Goal: Information Seeking & Learning: Learn about a topic

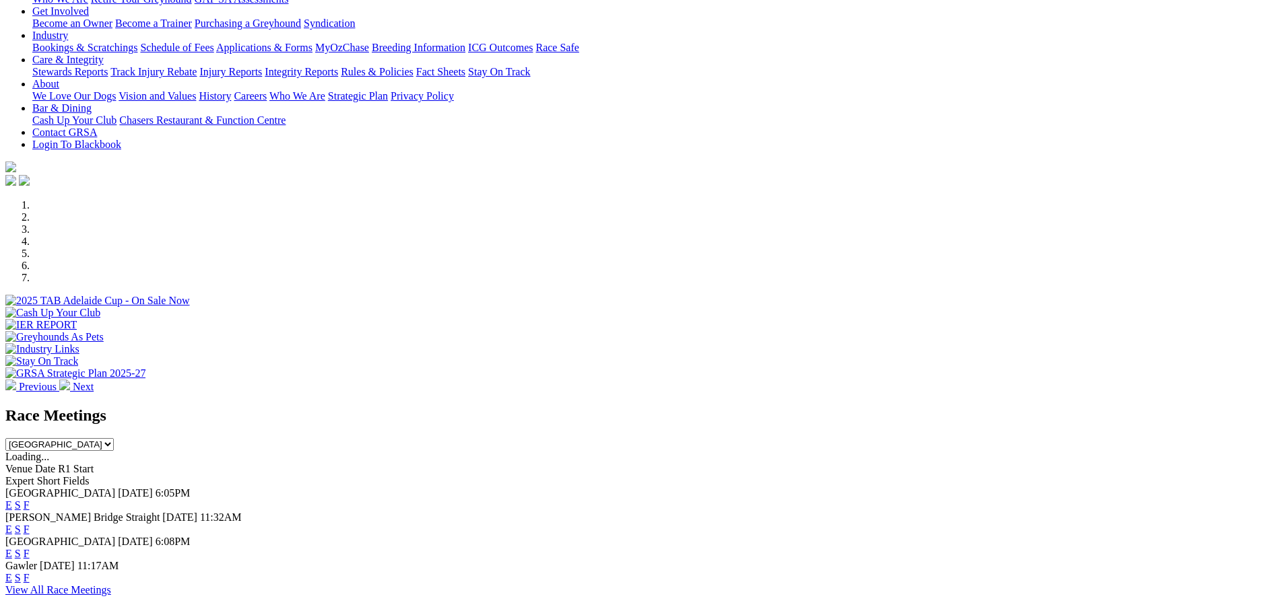
scroll to position [337, 0]
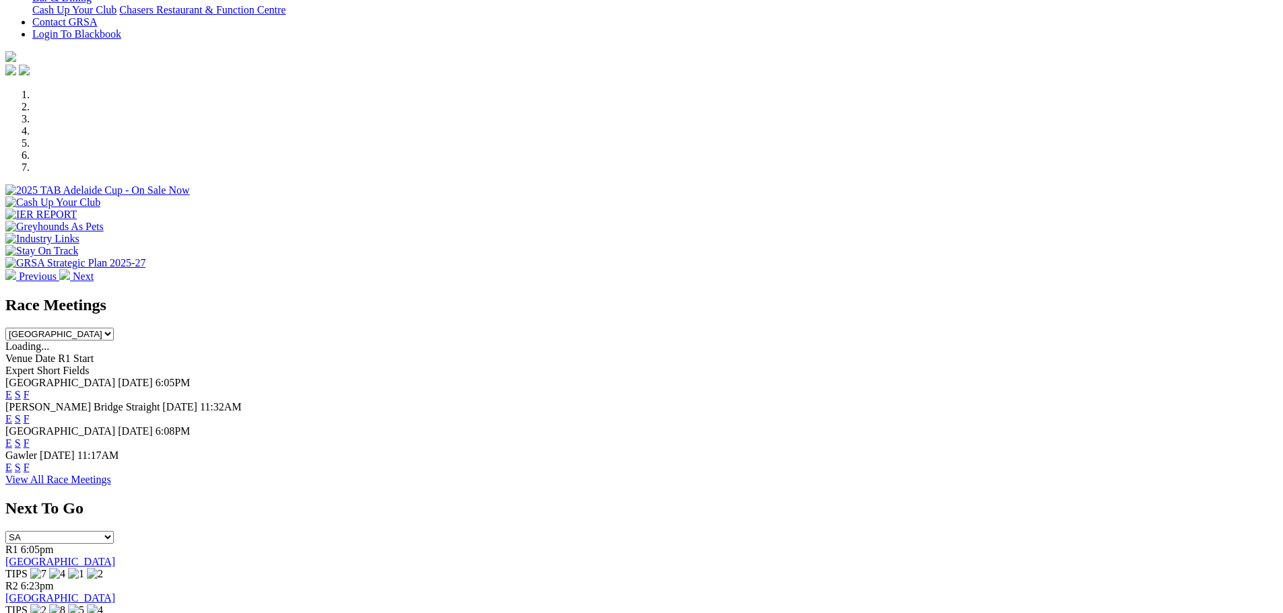
click at [12, 389] on link "E" at bounding box center [8, 394] width 7 height 11
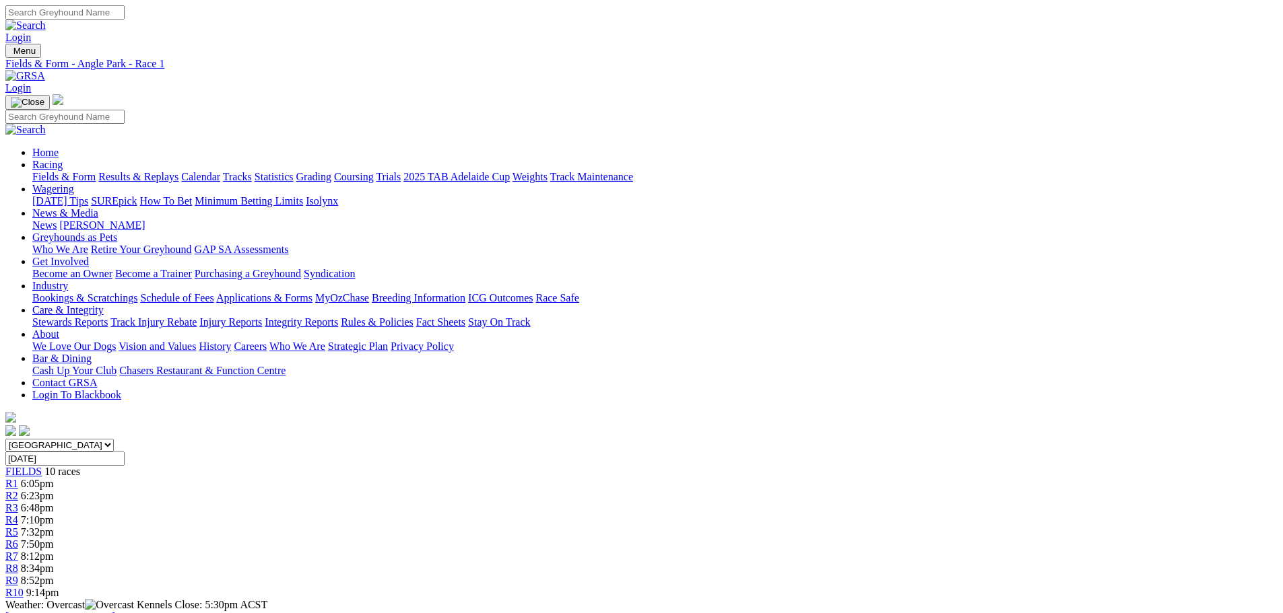
click at [18, 551] on link "R7" at bounding box center [11, 556] width 13 height 11
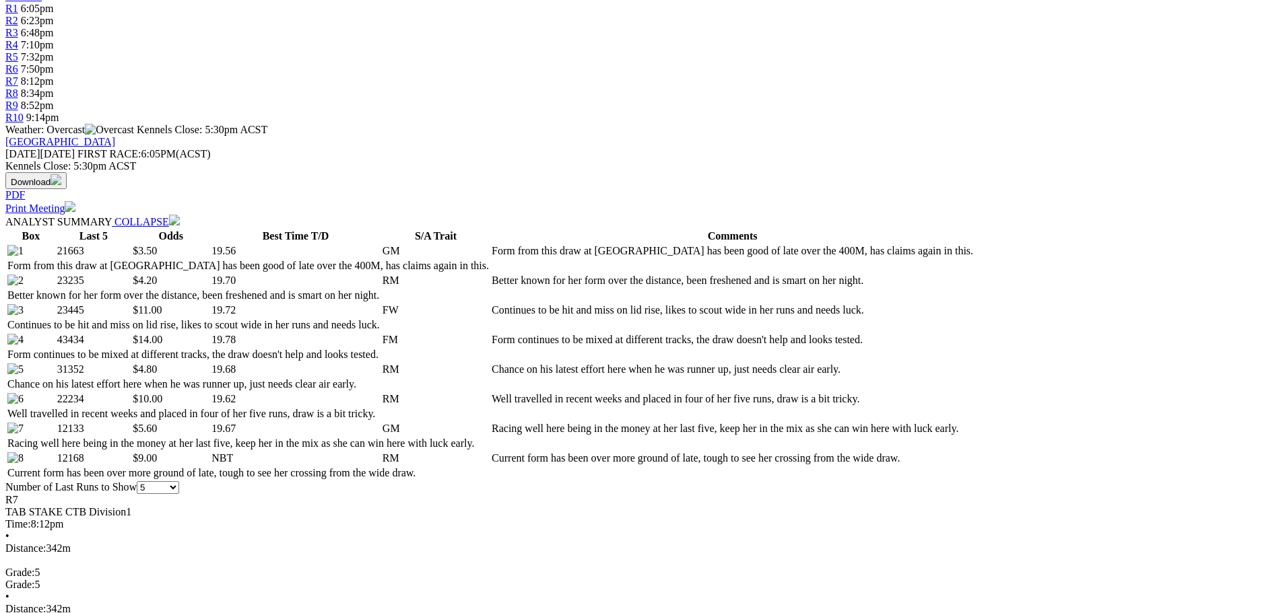
scroll to position [404, 0]
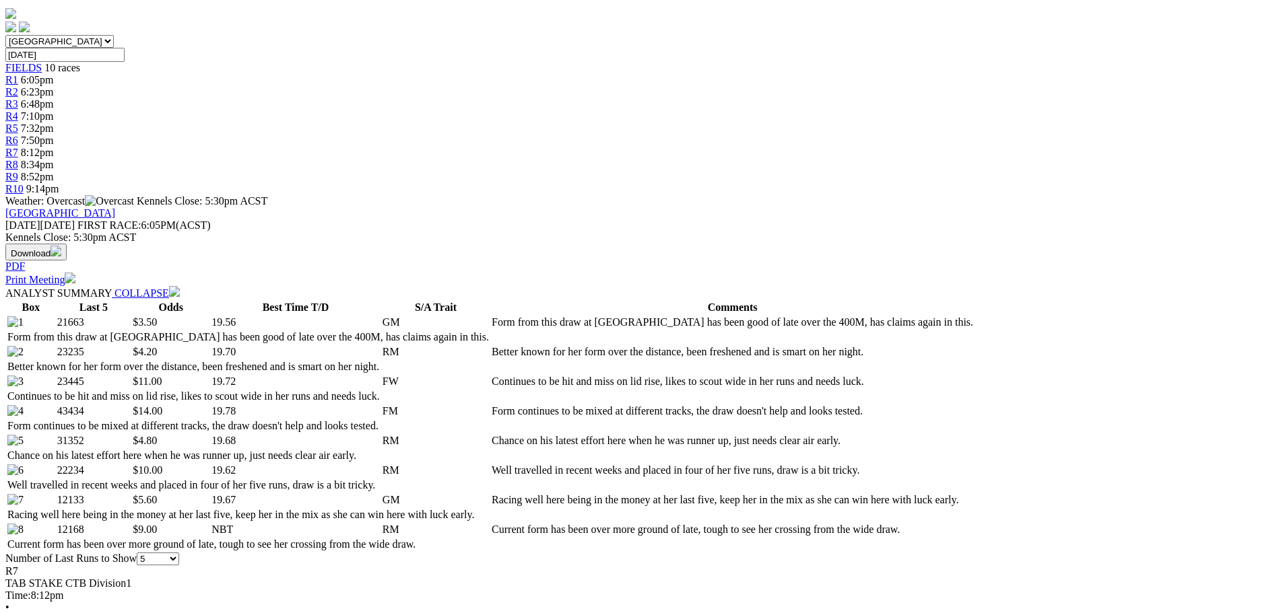
select select "20"
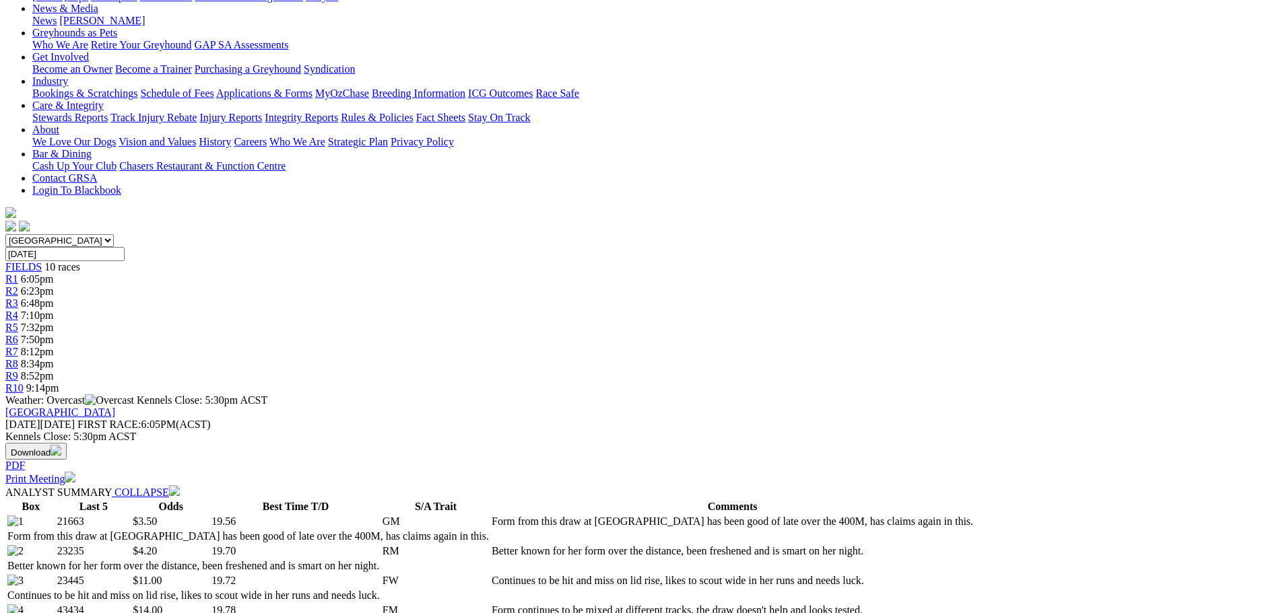
scroll to position [269, 0]
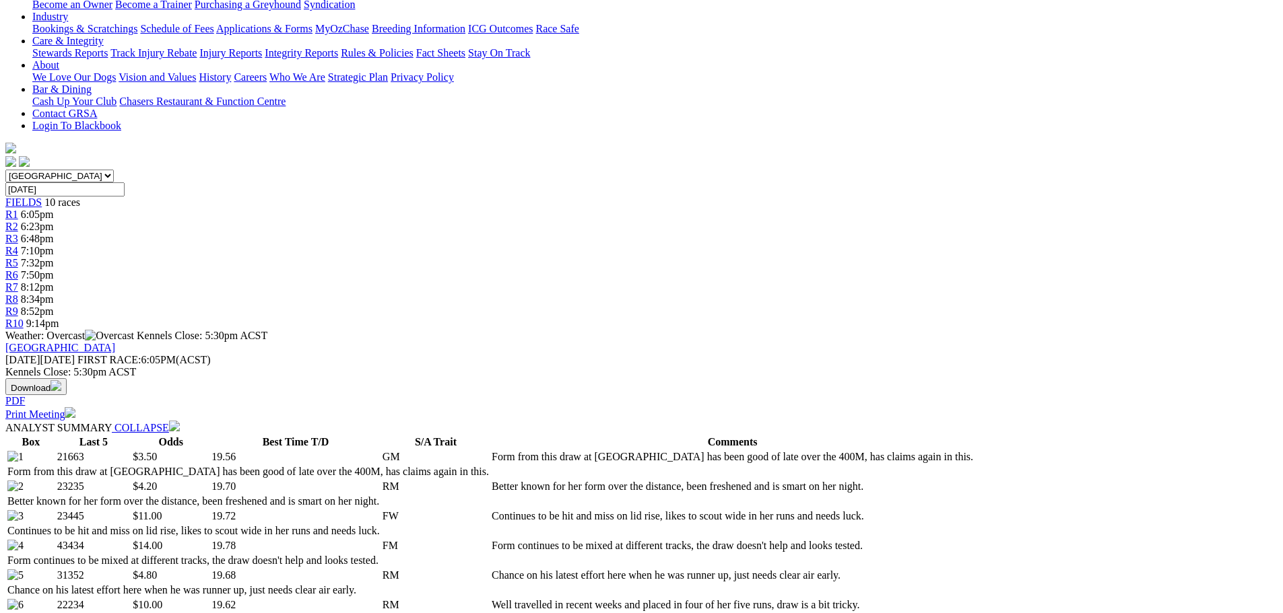
select select "all"
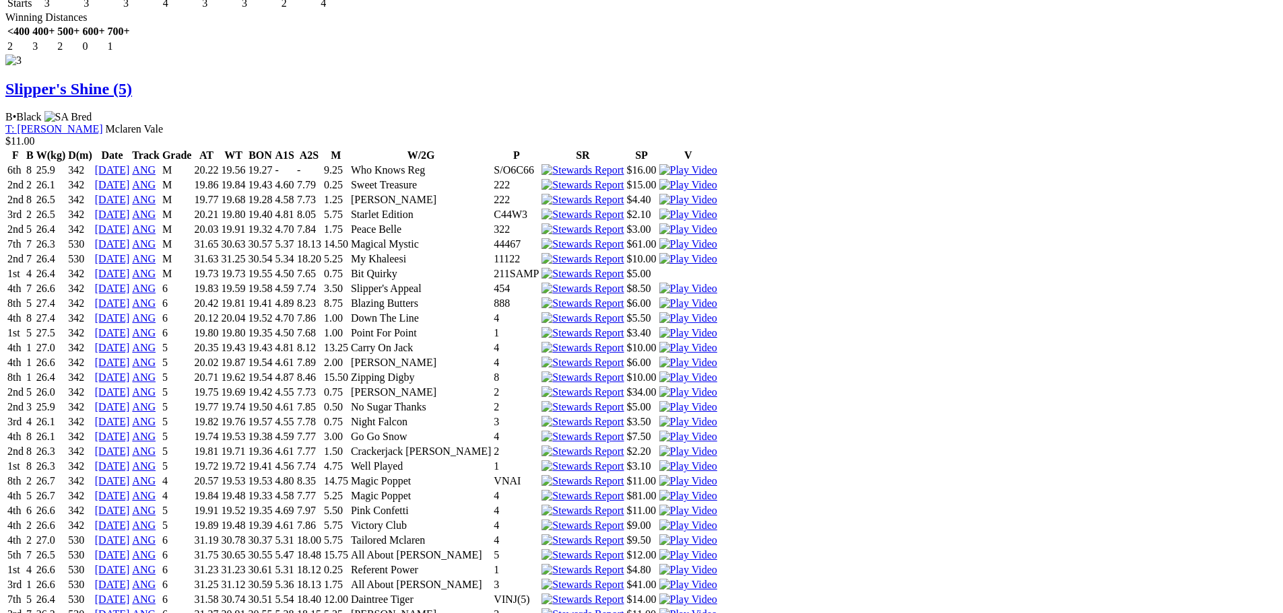
scroll to position [3098, 0]
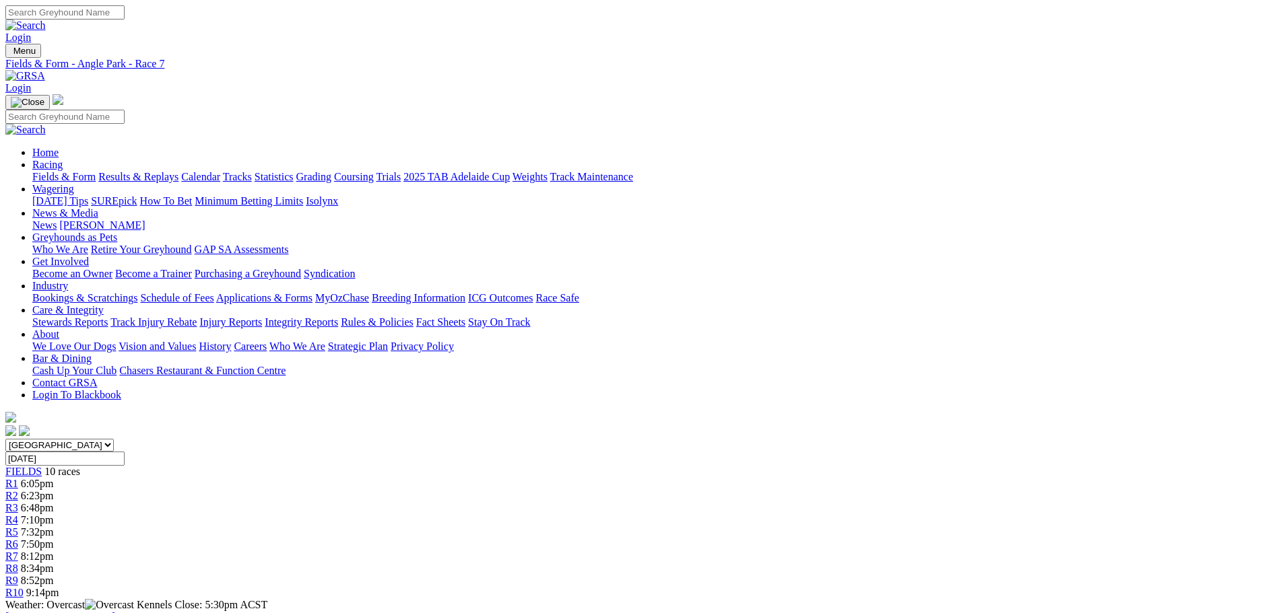
select select "all"
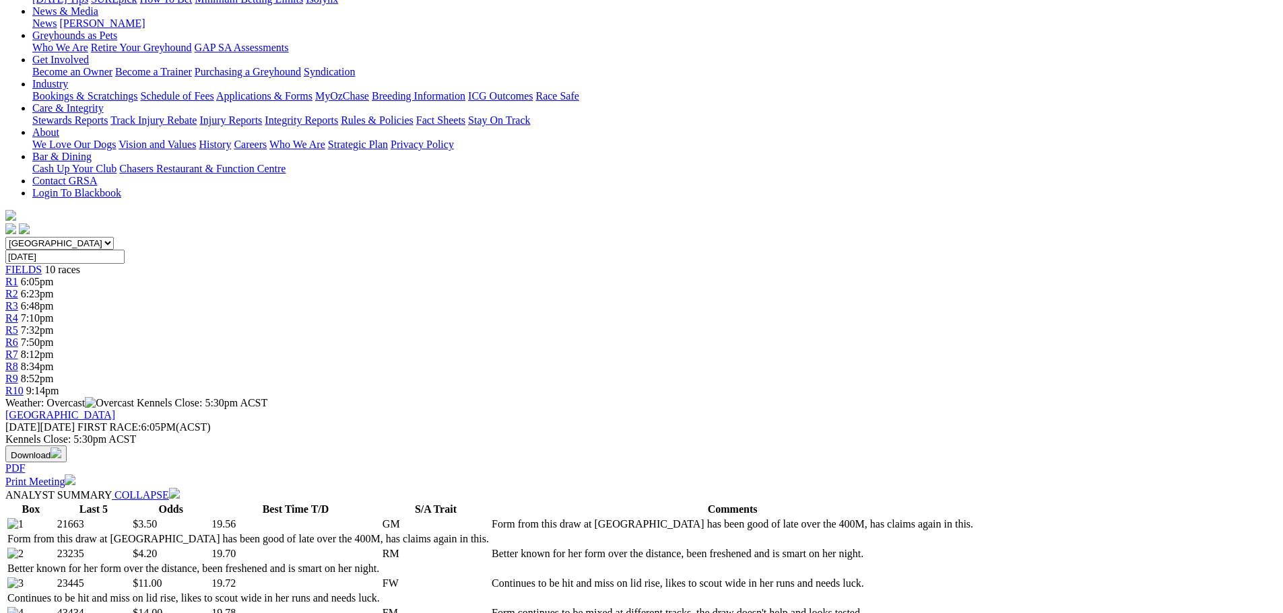
scroll to position [135, 0]
